Goal: Information Seeking & Learning: Find specific fact

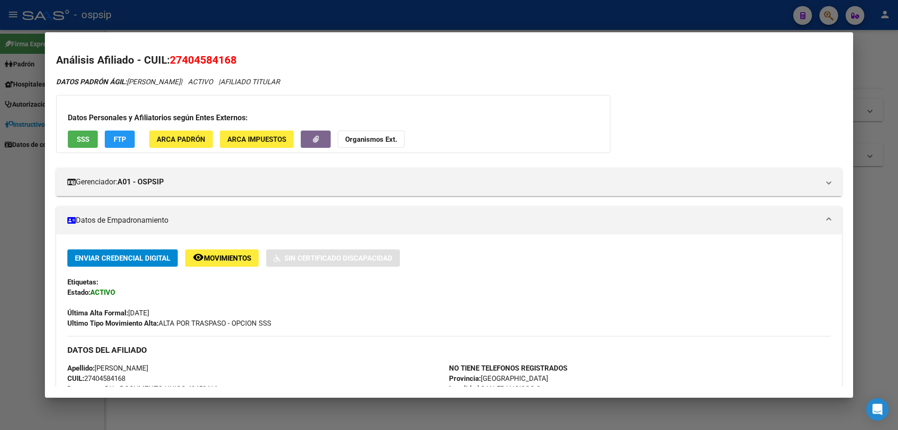
scroll to position [140, 0]
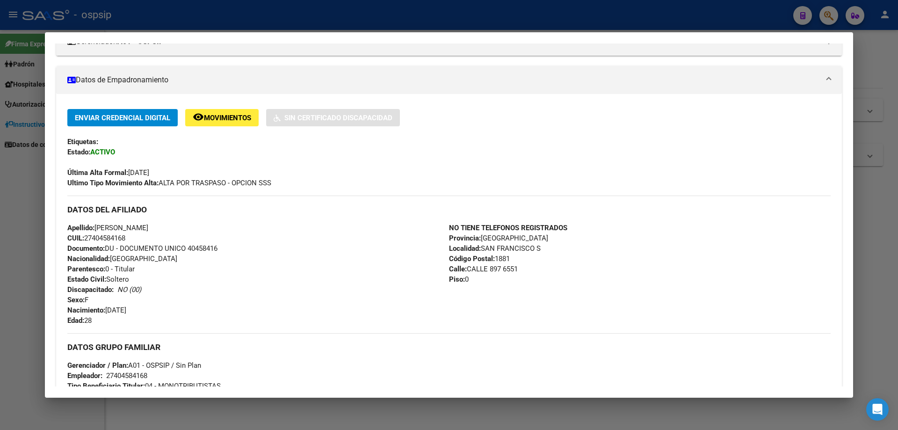
click at [872, 296] on div at bounding box center [449, 215] width 898 height 430
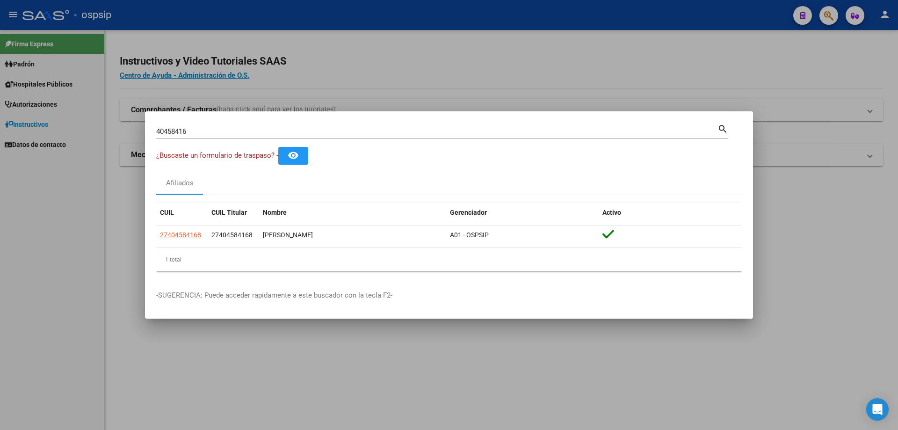
click at [247, 133] on input "40458416" at bounding box center [436, 131] width 561 height 8
type input "4"
type input "40025897"
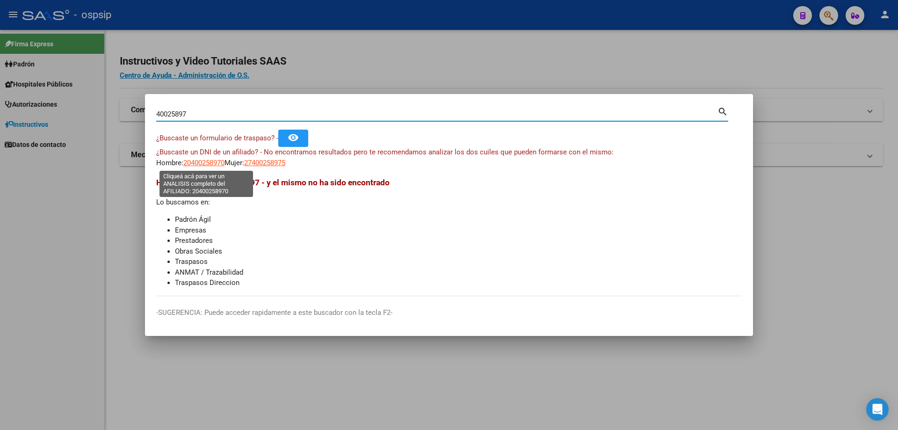
click at [198, 162] on span "20400258970" at bounding box center [203, 163] width 41 height 8
type textarea "20400258970"
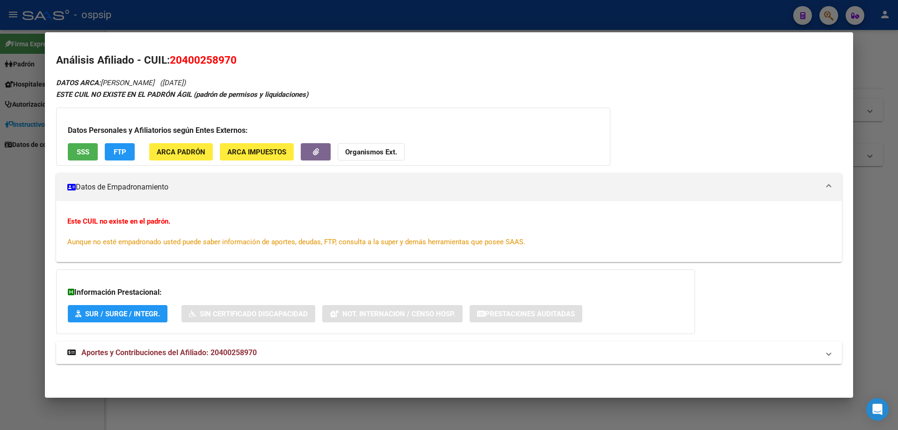
click at [889, 223] on div at bounding box center [449, 215] width 898 height 430
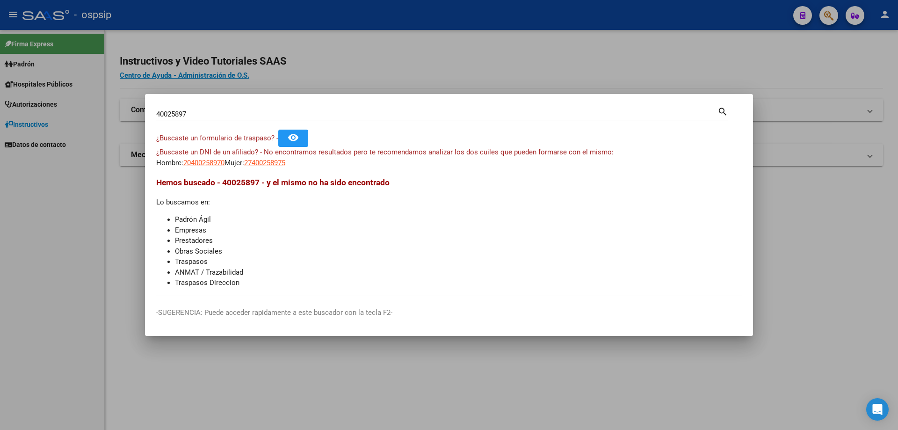
click at [219, 111] on input "40025897" at bounding box center [436, 114] width 561 height 8
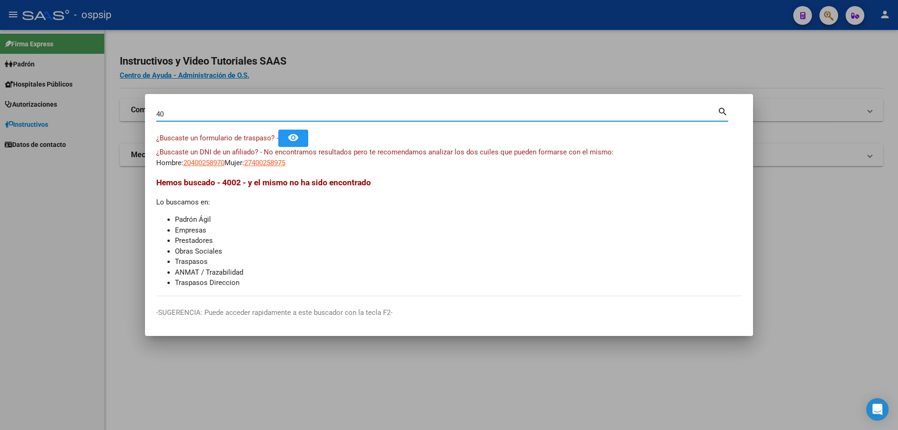
type input "4"
click at [294, 114] on input "40025897" at bounding box center [436, 114] width 561 height 8
type input "4"
type input "35359299"
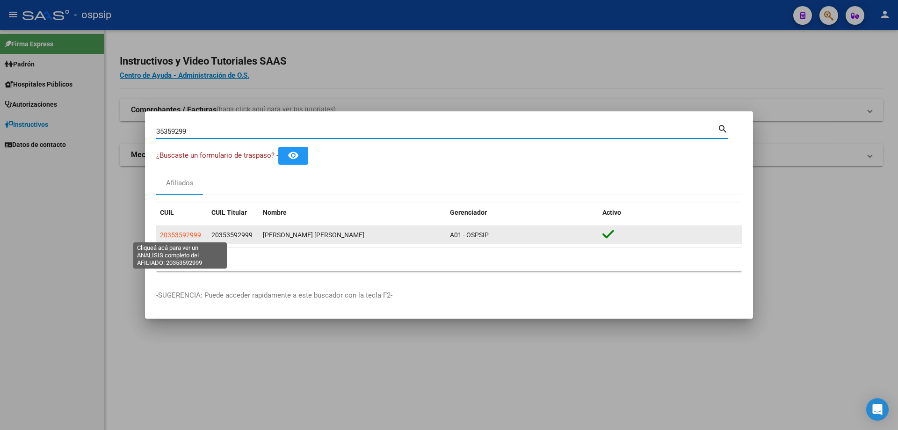
click at [188, 233] on span "20353592999" at bounding box center [180, 234] width 41 height 7
type textarea "20353592999"
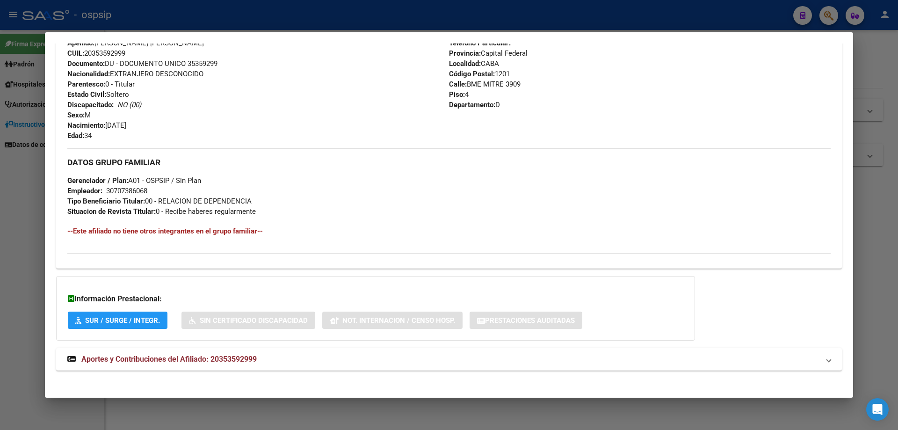
scroll to position [358, 0]
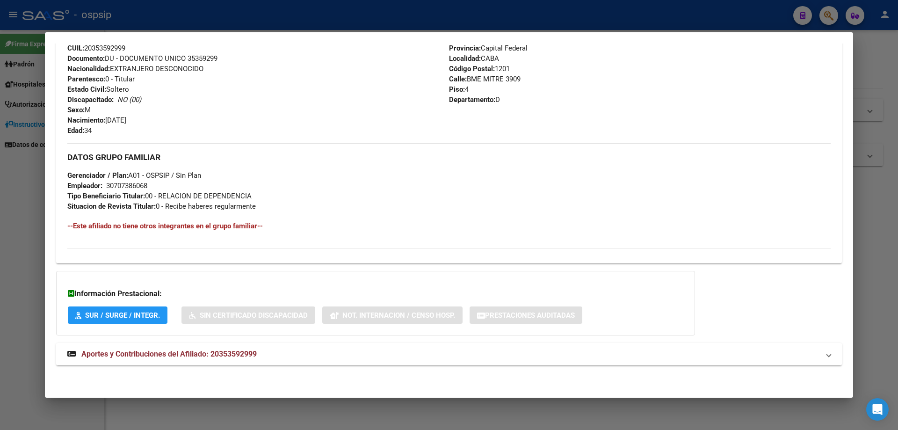
click at [178, 354] on span "Aportes y Contribuciones del Afiliado: 20353592999" at bounding box center [168, 353] width 175 height 9
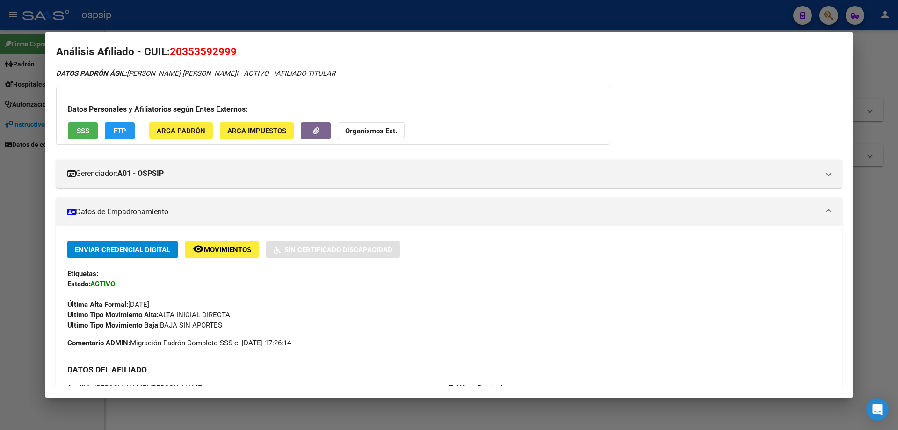
scroll to position [0, 0]
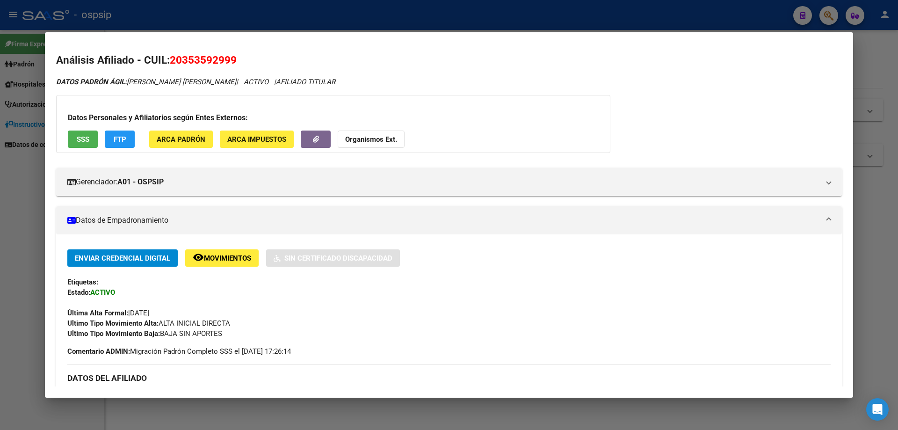
click at [548, 406] on div at bounding box center [449, 215] width 898 height 430
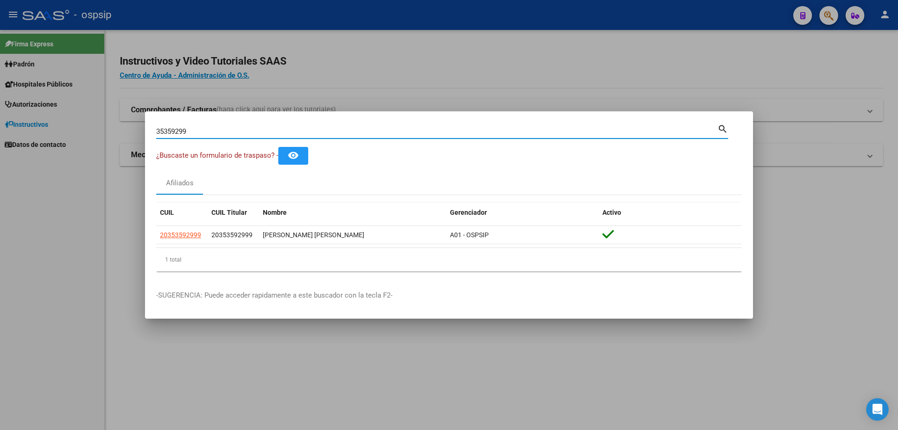
click at [221, 130] on input "35359299" at bounding box center [436, 131] width 561 height 8
type input "3"
type input "5"
type input "58653580"
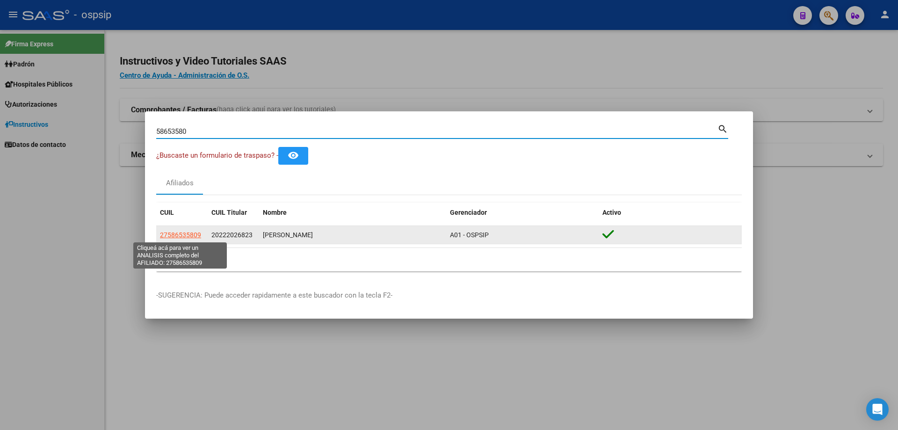
click at [184, 235] on span "27586535809" at bounding box center [180, 234] width 41 height 7
type textarea "27586535809"
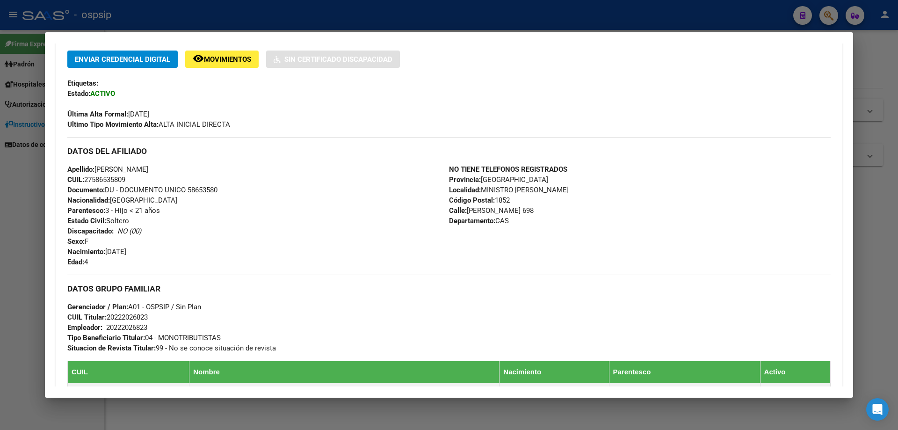
scroll to position [433, 0]
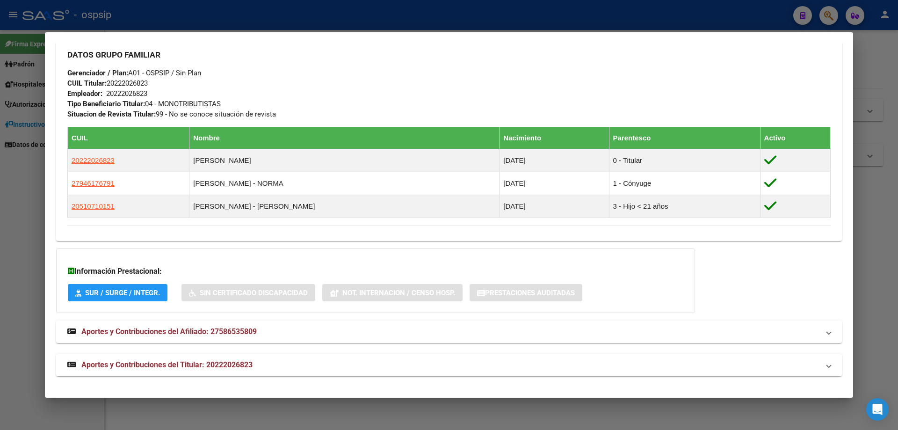
click at [211, 334] on span "Aportes y Contribuciones del Afiliado: 27586535809" at bounding box center [168, 331] width 175 height 9
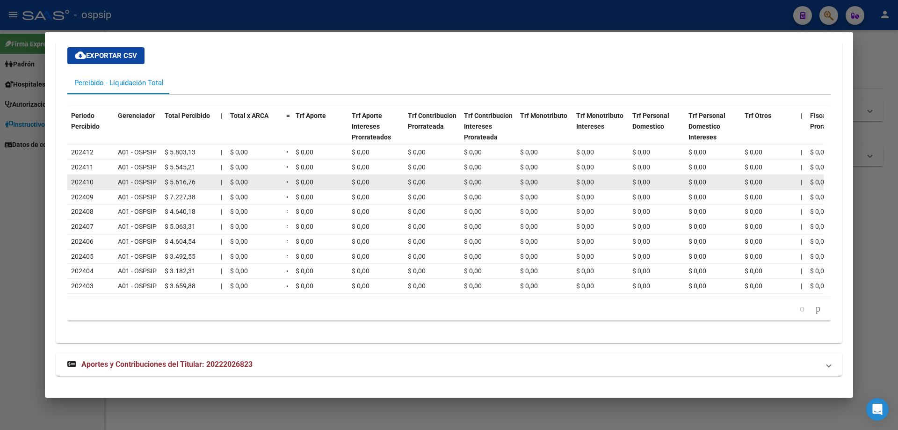
scroll to position [765, 0]
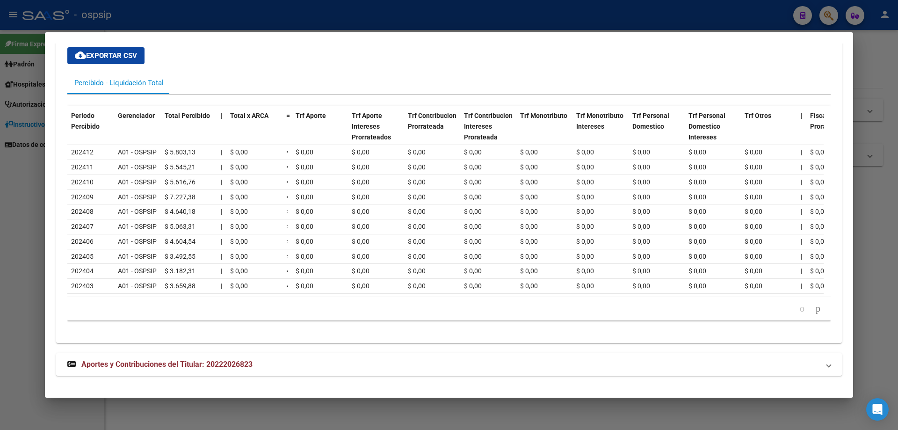
click at [209, 362] on span "Aportes y Contribuciones del Titular: 20222026823" at bounding box center [166, 364] width 171 height 9
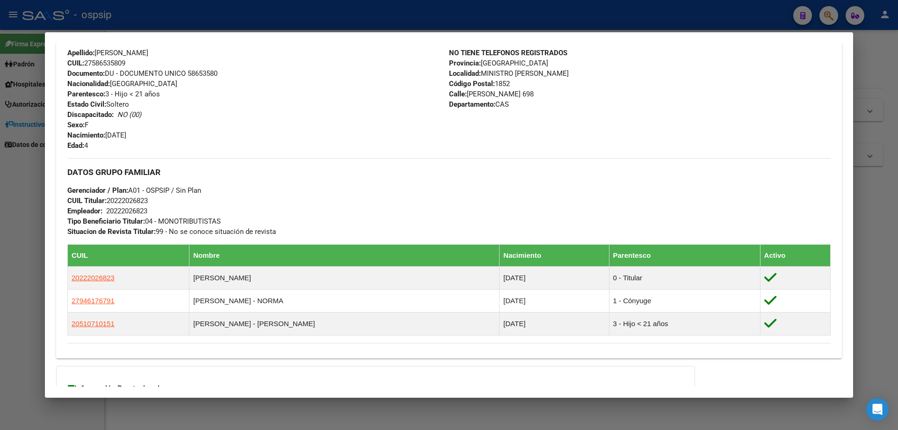
scroll to position [297, 0]
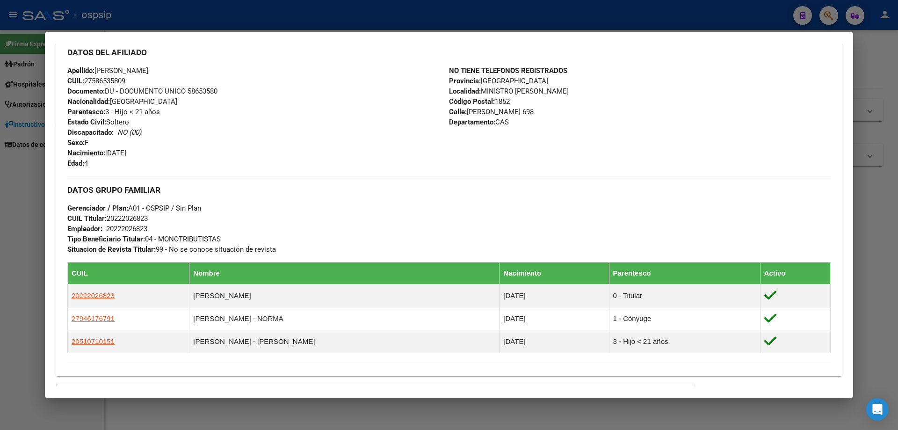
drag, startPoint x: 221, startPoint y: 91, endPoint x: 188, endPoint y: 91, distance: 32.7
click at [188, 91] on div "Apellido: [PERSON_NAME] CUIL: 27586535809 Documento: DU - DOCUMENTO UNICO 58653…" at bounding box center [258, 116] width 382 height 103
copy span "58653580"
